Goal: Information Seeking & Learning: Learn about a topic

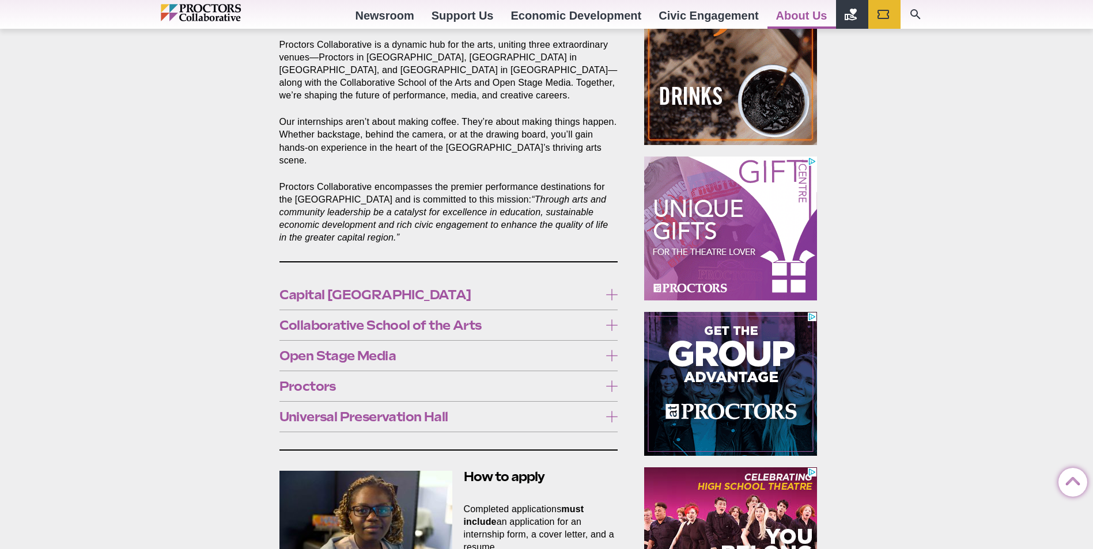
scroll to position [461, 0]
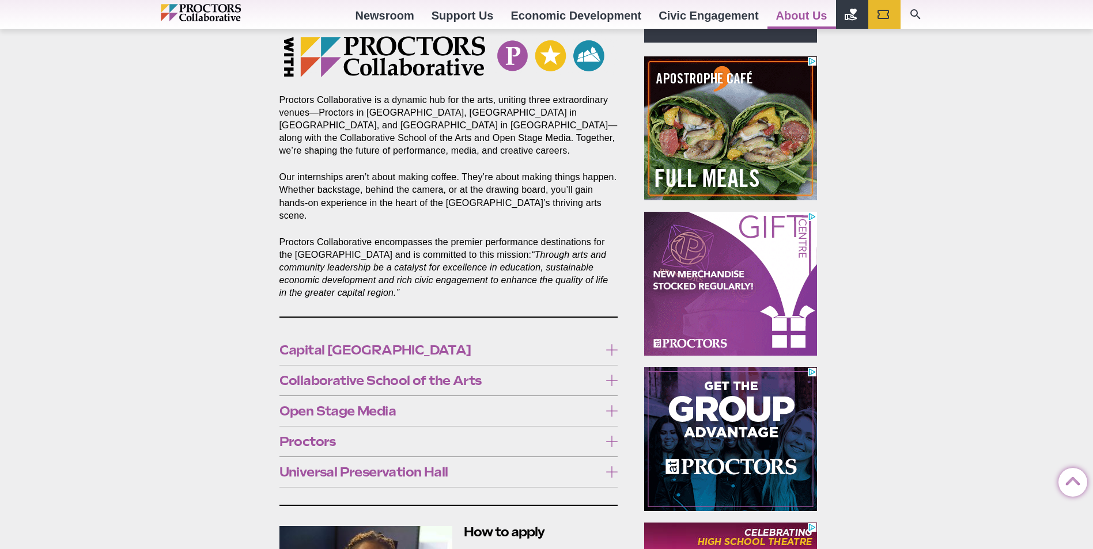
click at [404, 346] on label "Capital [GEOGRAPHIC_DATA]" at bounding box center [448, 350] width 339 height 21
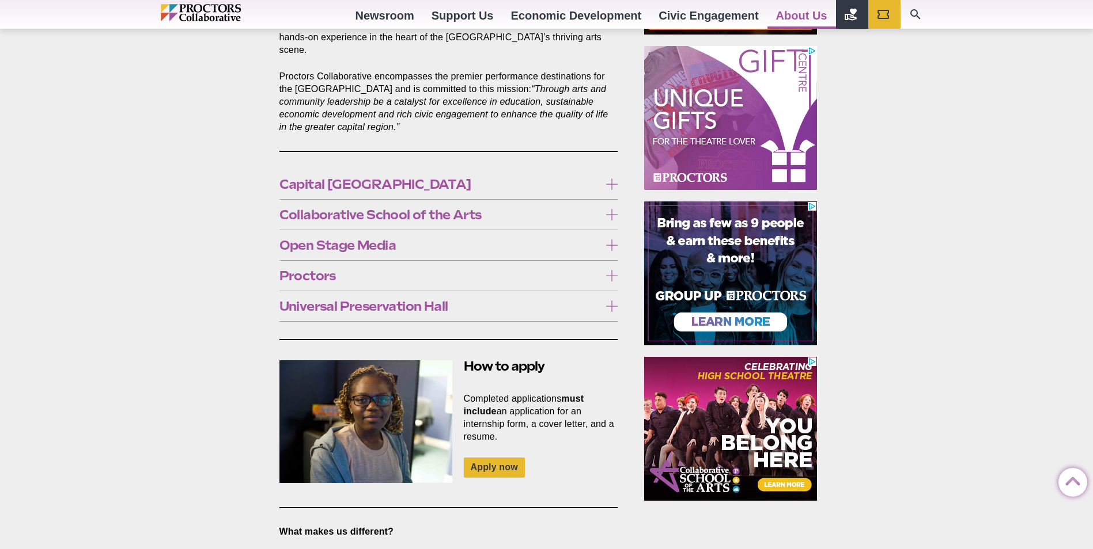
scroll to position [634, 0]
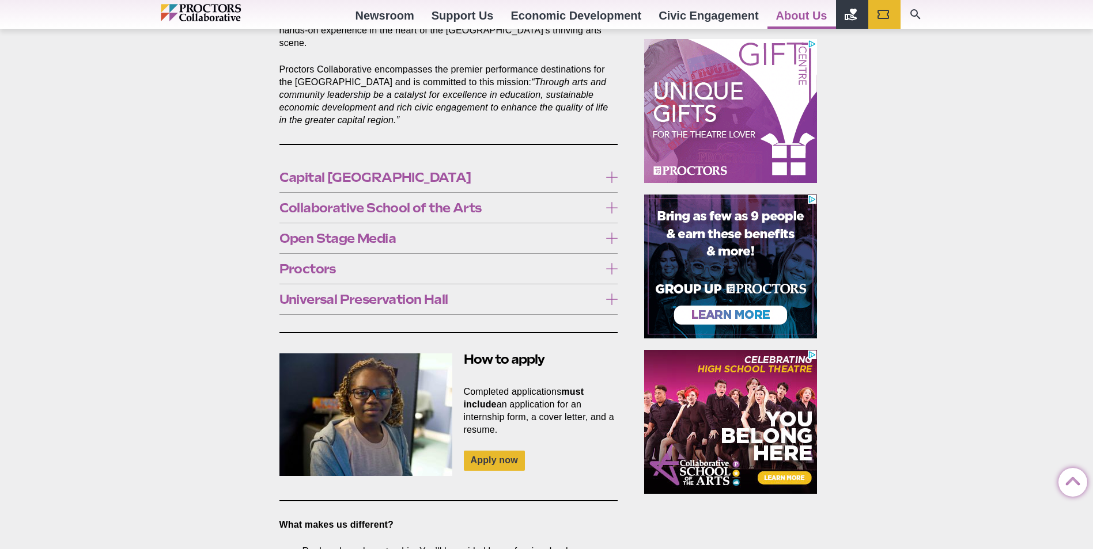
click at [338, 171] on span "Capital [GEOGRAPHIC_DATA]" at bounding box center [439, 177] width 321 height 13
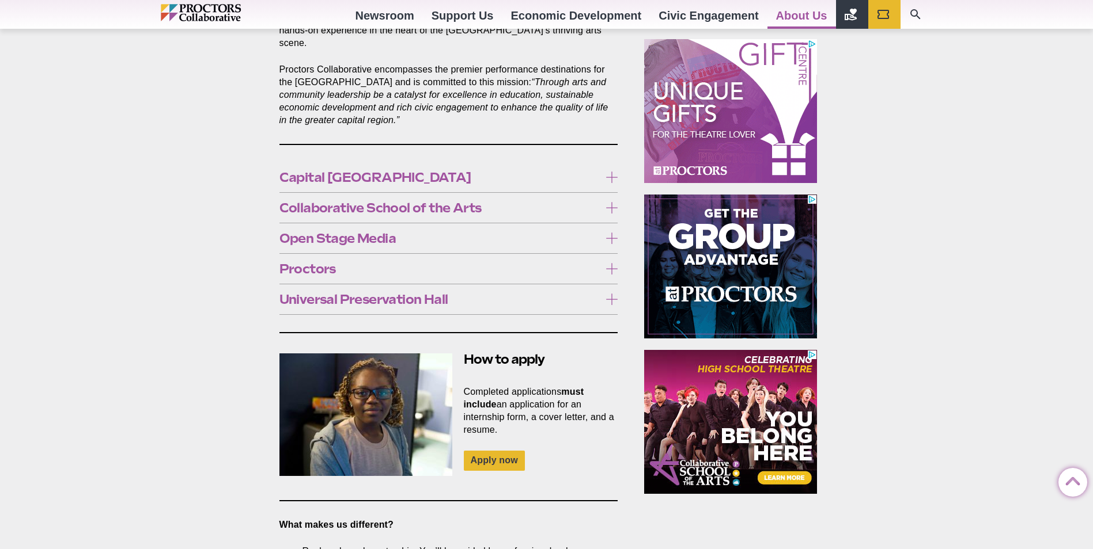
click at [315, 263] on span "Proctors" at bounding box center [439, 269] width 321 height 13
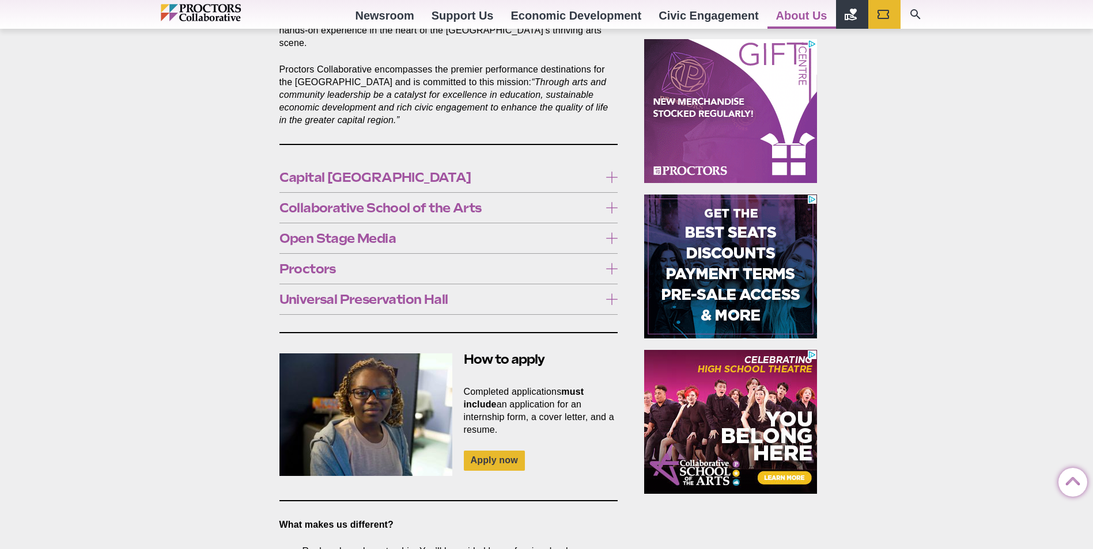
click at [318, 264] on label "Proctors" at bounding box center [448, 269] width 339 height 21
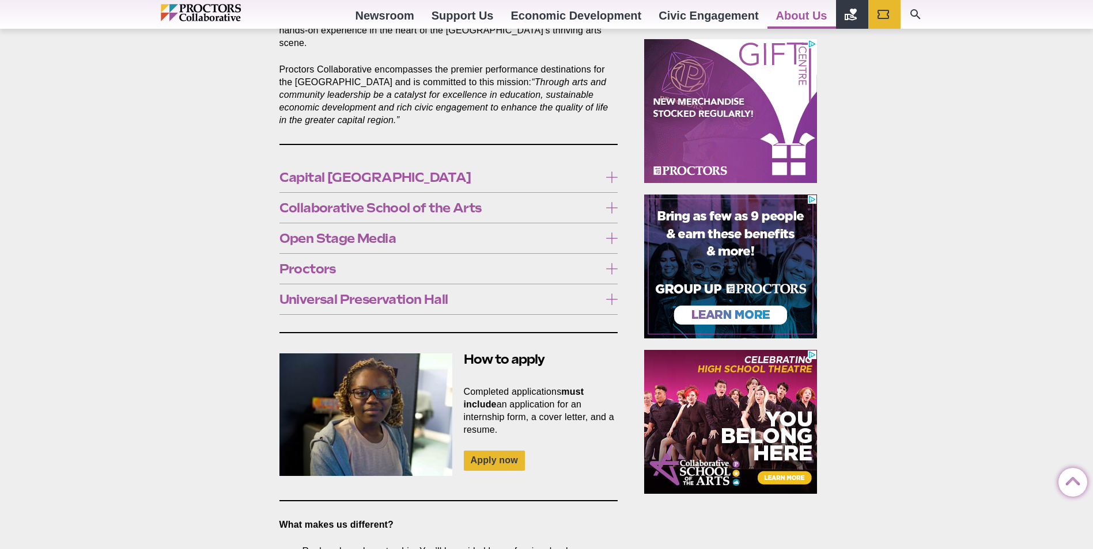
click at [318, 263] on span "Proctors" at bounding box center [439, 269] width 321 height 13
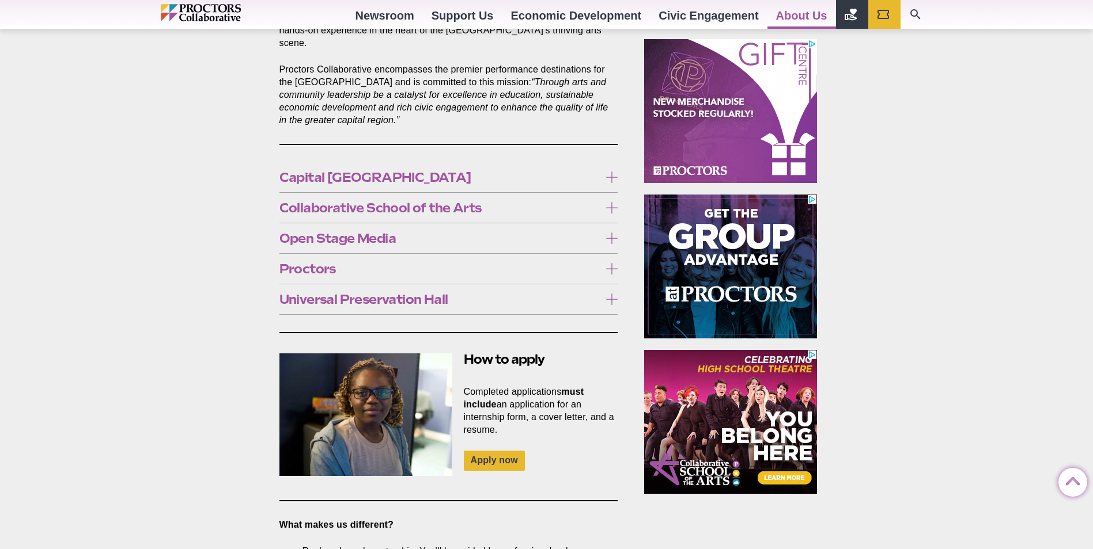
click at [298, 263] on span "Proctors" at bounding box center [439, 269] width 321 height 13
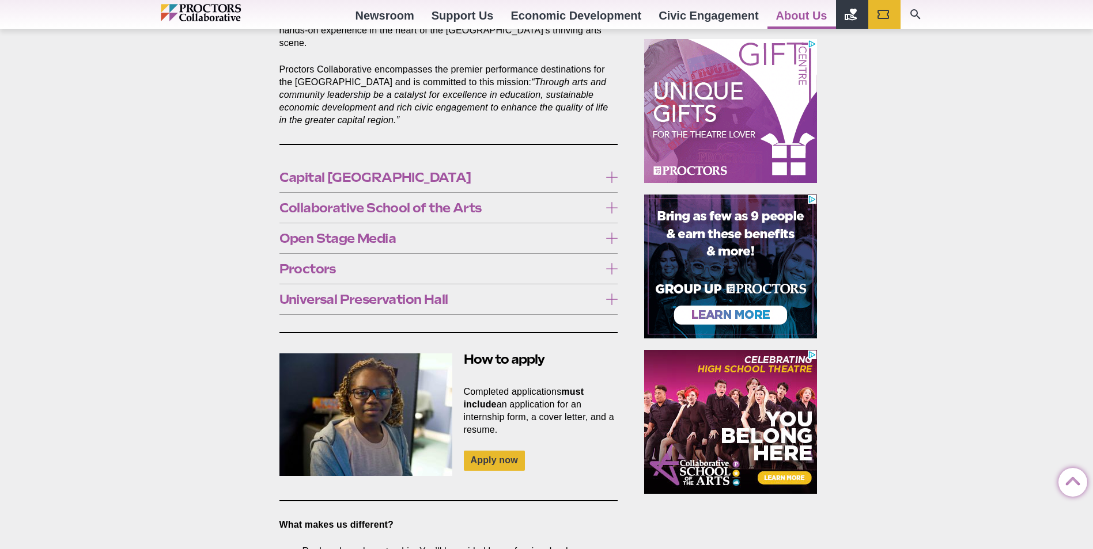
scroll to position [461, 0]
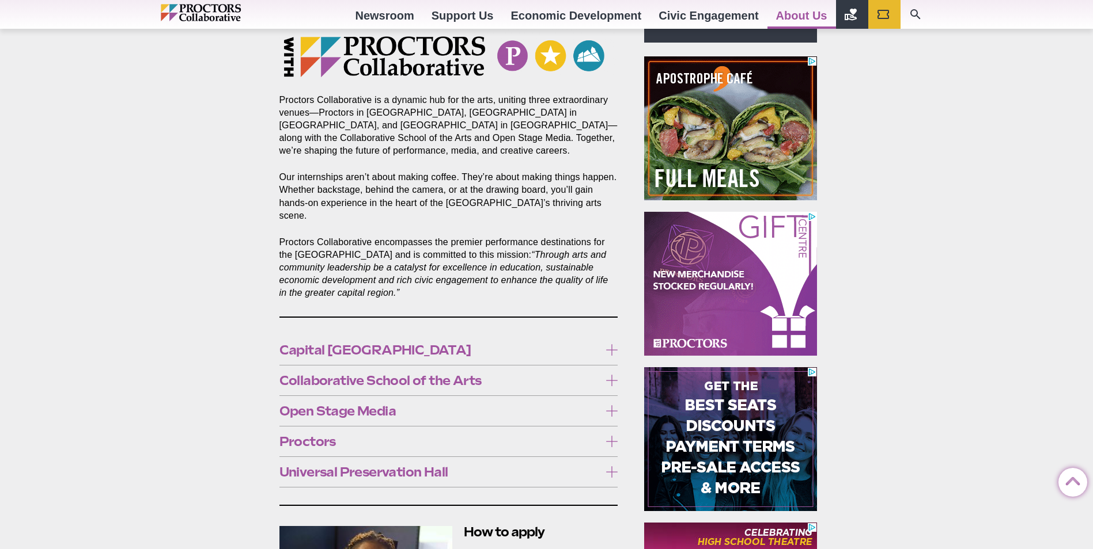
click at [400, 344] on span "Capital [GEOGRAPHIC_DATA]" at bounding box center [439, 350] width 321 height 13
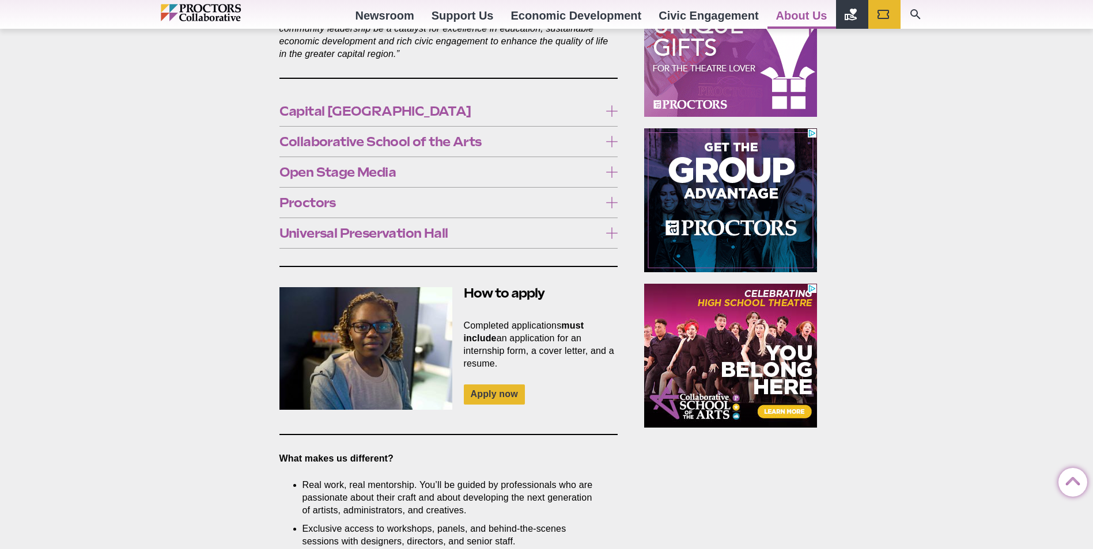
scroll to position [634, 0]
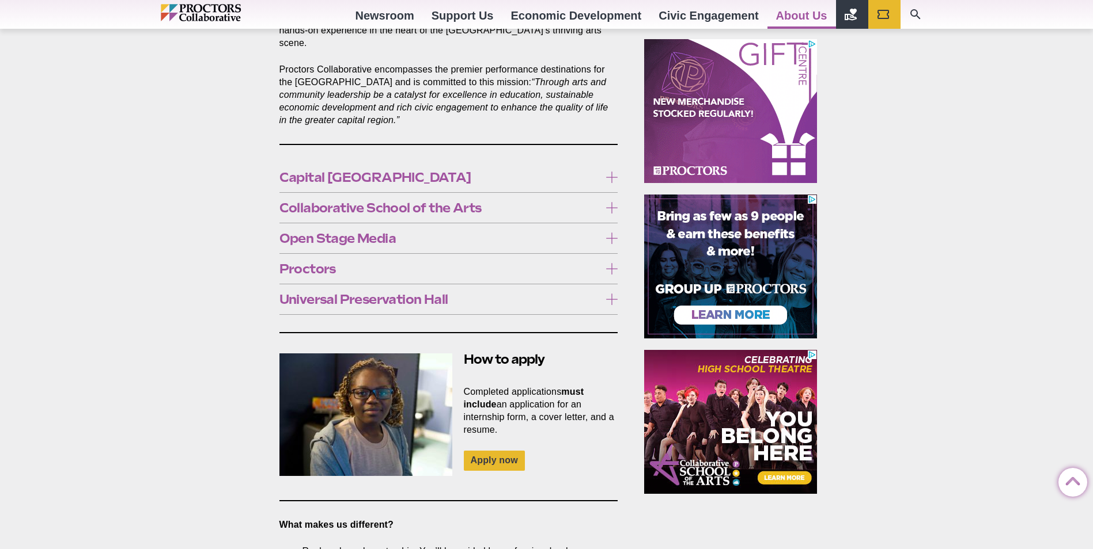
click at [323, 177] on div "Capital [GEOGRAPHIC_DATA] Capital Repertory Theatre is a proud member of the Le…" at bounding box center [448, 177] width 339 height 30
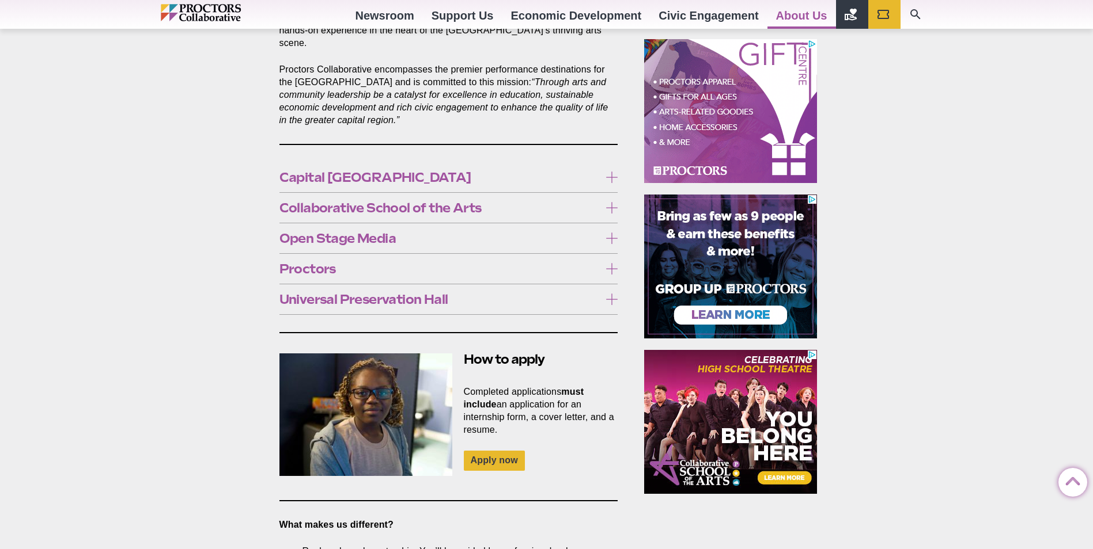
click at [323, 173] on label "Capital [GEOGRAPHIC_DATA]" at bounding box center [448, 177] width 339 height 21
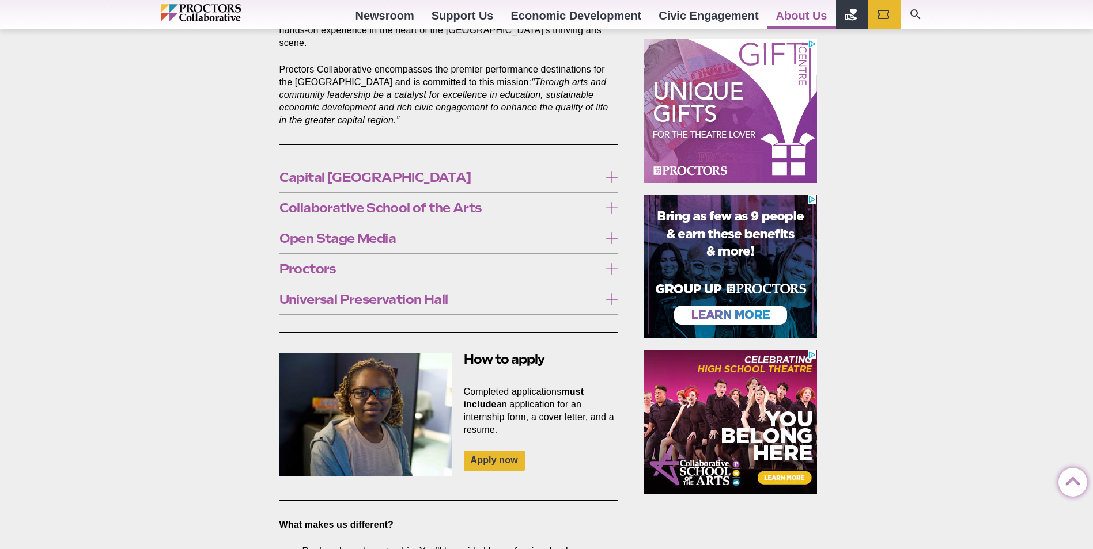
click at [356, 232] on span "Open Stage Media" at bounding box center [439, 238] width 321 height 13
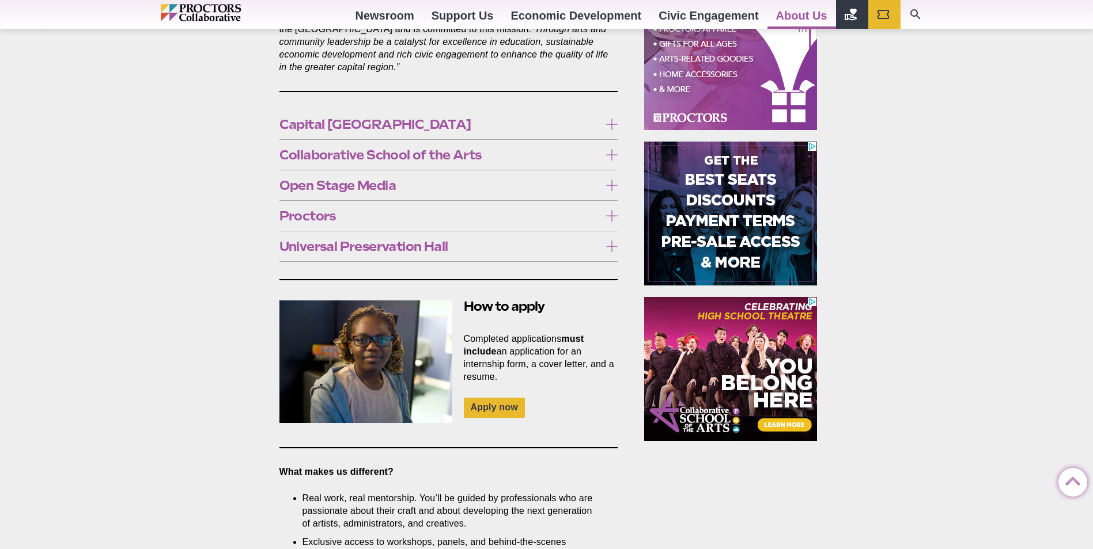
scroll to position [749, 0]
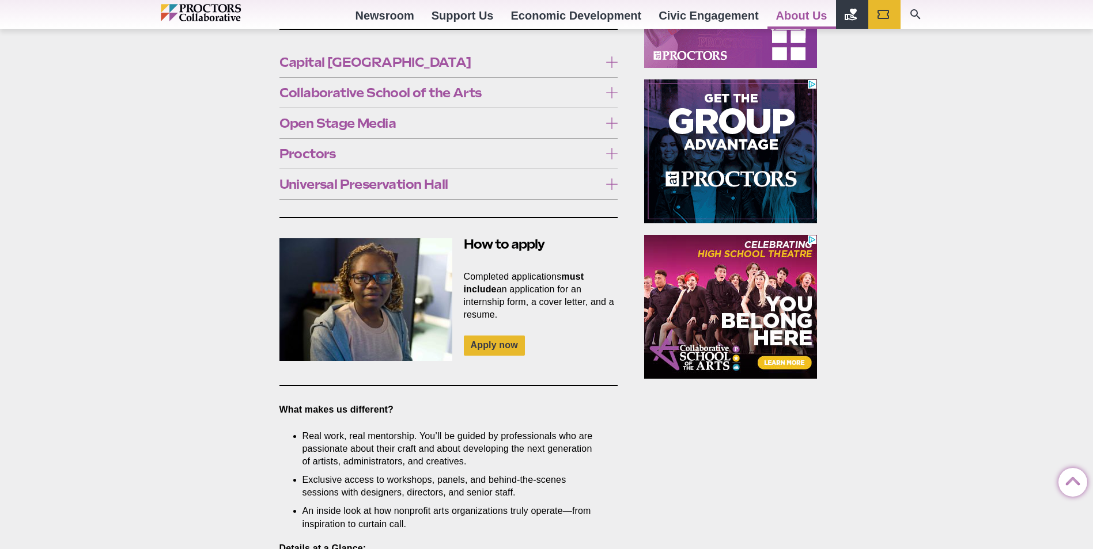
click at [375, 117] on span "Open Stage Media" at bounding box center [439, 123] width 321 height 13
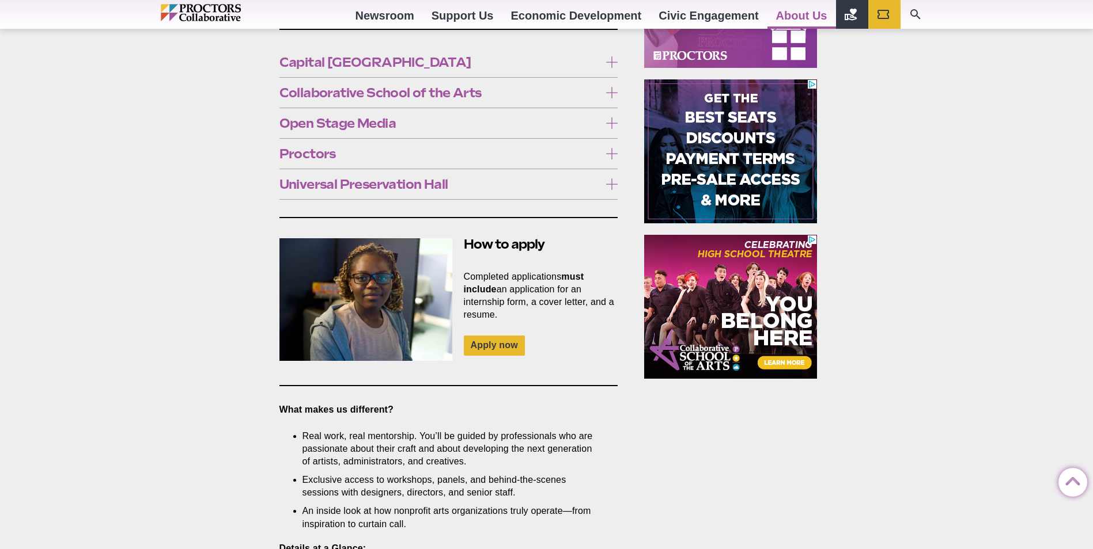
click at [352, 178] on span "Universal Preservation Hall" at bounding box center [439, 184] width 321 height 13
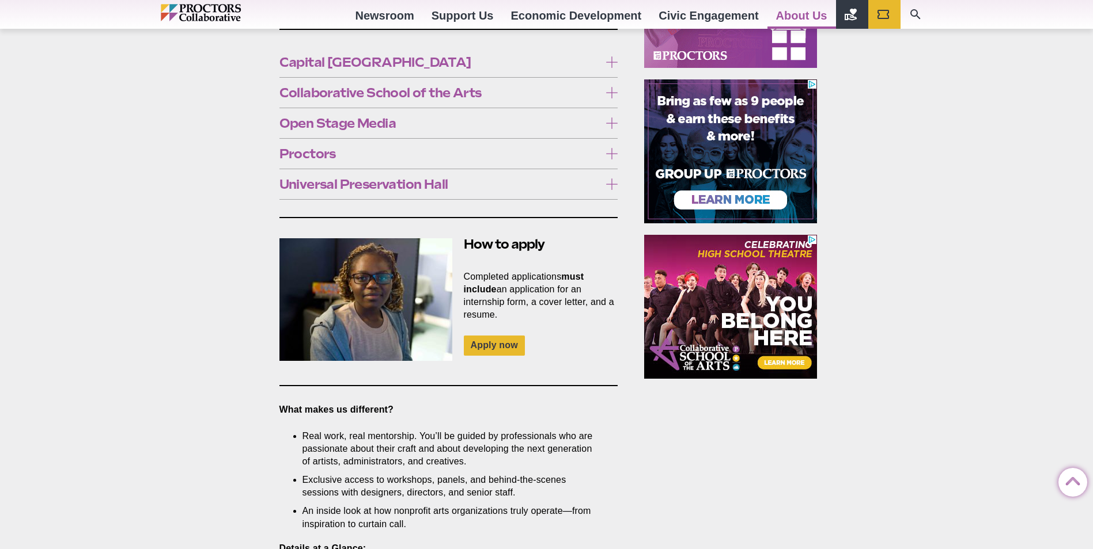
click at [352, 178] on span "Universal Preservation Hall" at bounding box center [439, 184] width 321 height 13
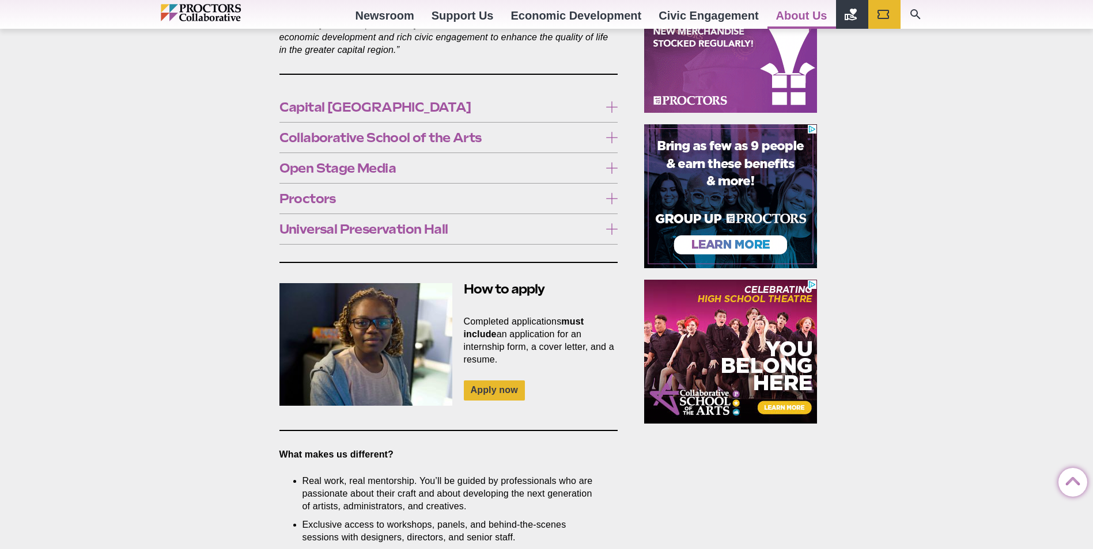
scroll to position [691, 0]
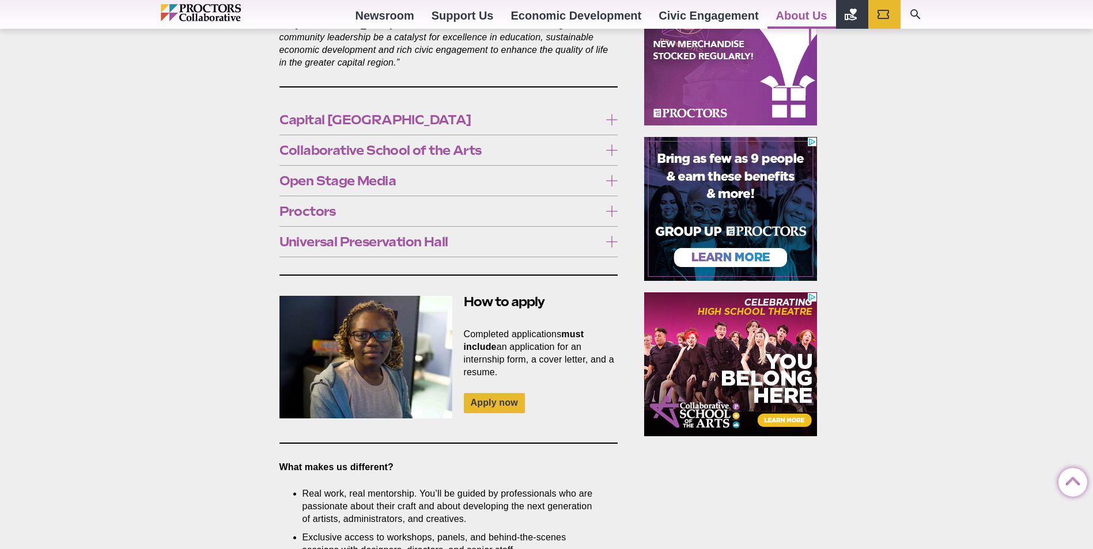
click at [352, 113] on span "Capital [GEOGRAPHIC_DATA]" at bounding box center [439, 119] width 321 height 13
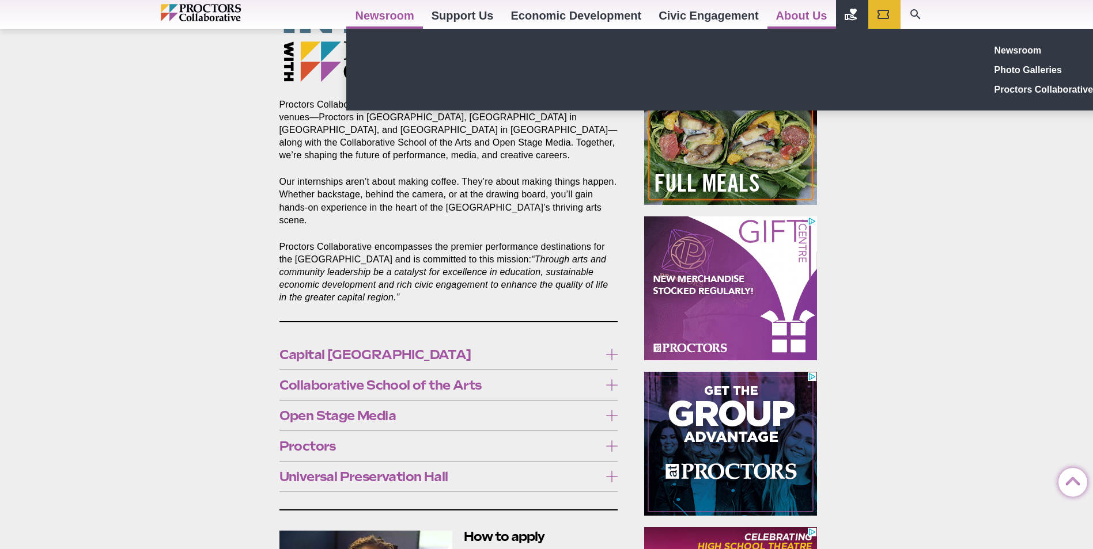
scroll to position [518, 0]
